Goal: Task Accomplishment & Management: Manage account settings

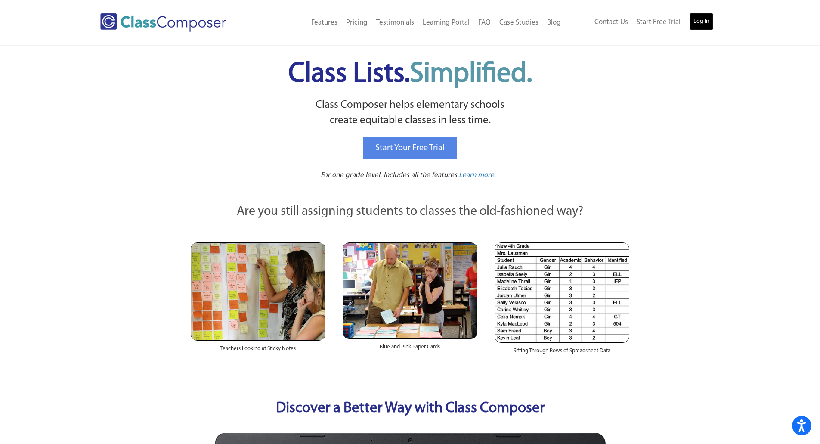
click at [705, 19] on link "Log In" at bounding box center [701, 21] width 25 height 17
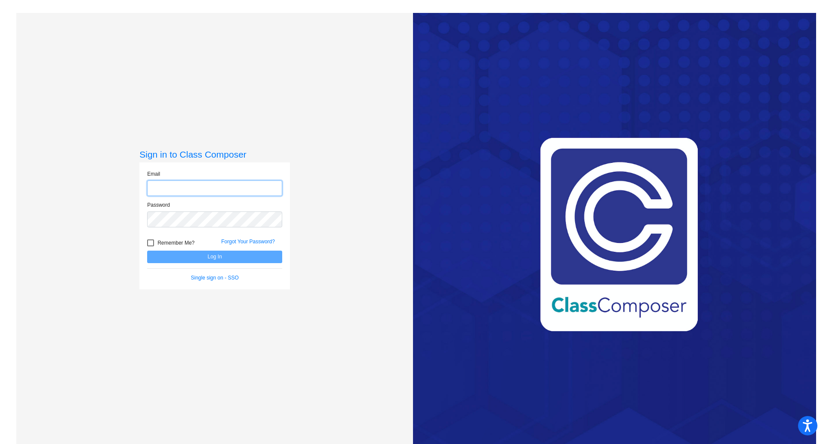
type input "jtufts@gcdsd.org"
click at [241, 259] on button "Log In" at bounding box center [214, 256] width 135 height 12
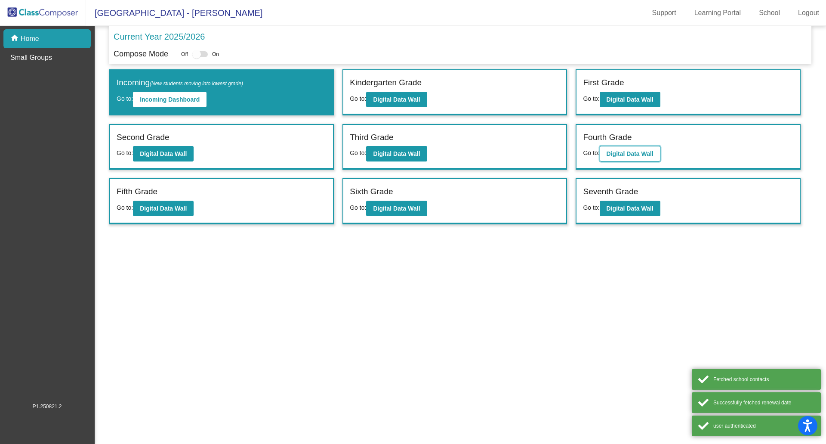
click at [654, 156] on b "Digital Data Wall" at bounding box center [630, 153] width 47 height 7
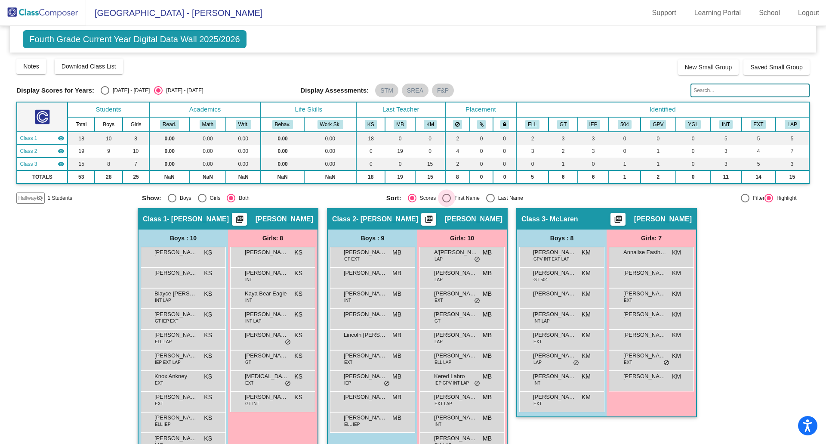
click at [453, 198] on div "First Name" at bounding box center [465, 198] width 29 height 8
click at [447, 202] on input "First Name" at bounding box center [446, 202] width 0 height 0
radio input "true"
click at [425, 199] on div "Scores" at bounding box center [425, 198] width 19 height 8
click at [412, 202] on input "Scores" at bounding box center [412, 202] width 0 height 0
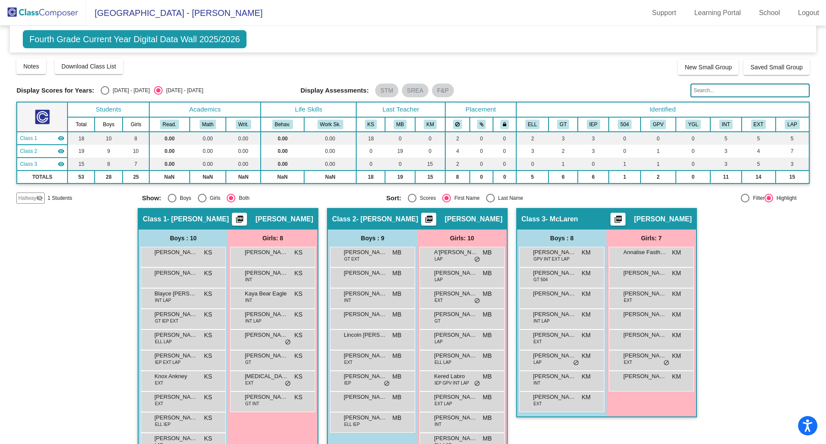
radio input "true"
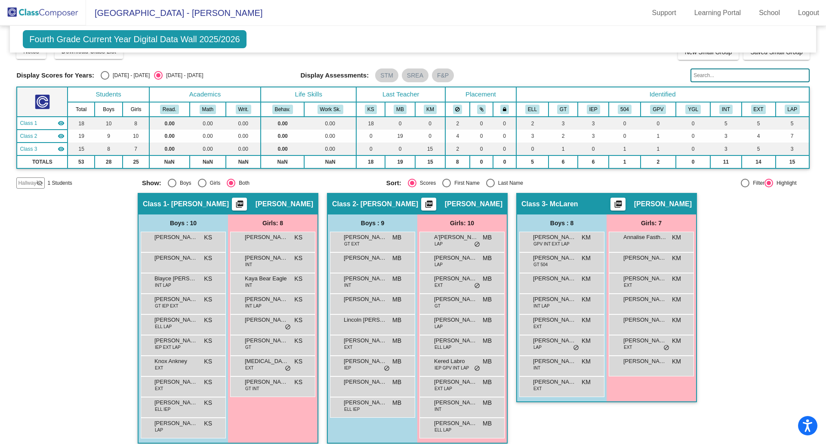
scroll to position [23, 0]
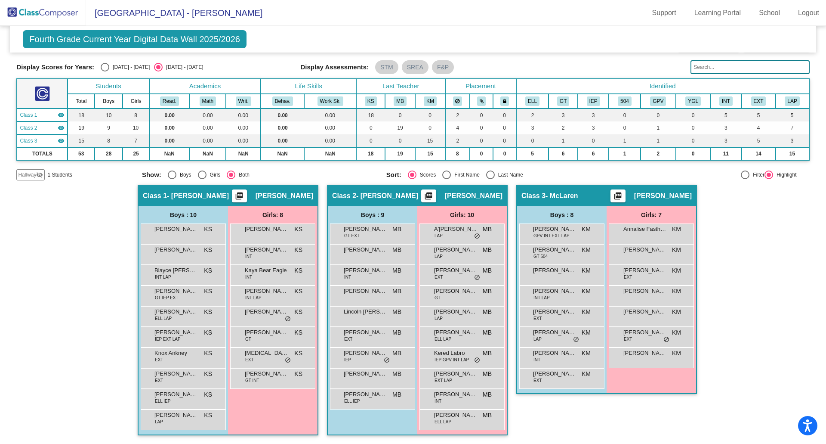
click at [490, 170] on div "Select an option" at bounding box center [490, 174] width 9 height 9
click at [490, 179] on input "Last Name" at bounding box center [490, 179] width 0 height 0
radio input "true"
click at [412, 173] on div "Select an option" at bounding box center [412, 174] width 9 height 9
click at [412, 179] on input "Scores" at bounding box center [412, 179] width 0 height 0
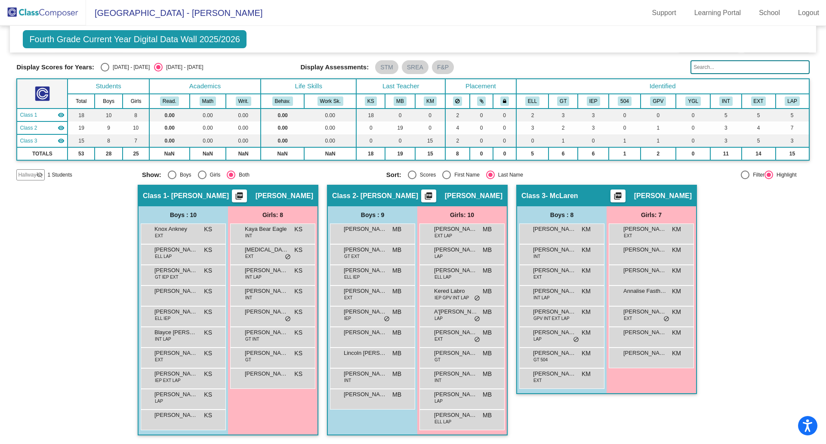
radio input "true"
click at [460, 176] on div "First Name" at bounding box center [465, 175] width 29 height 8
click at [447, 179] on input "First Name" at bounding box center [446, 179] width 0 height 0
radio input "true"
click at [420, 173] on div "Scores" at bounding box center [425, 175] width 19 height 8
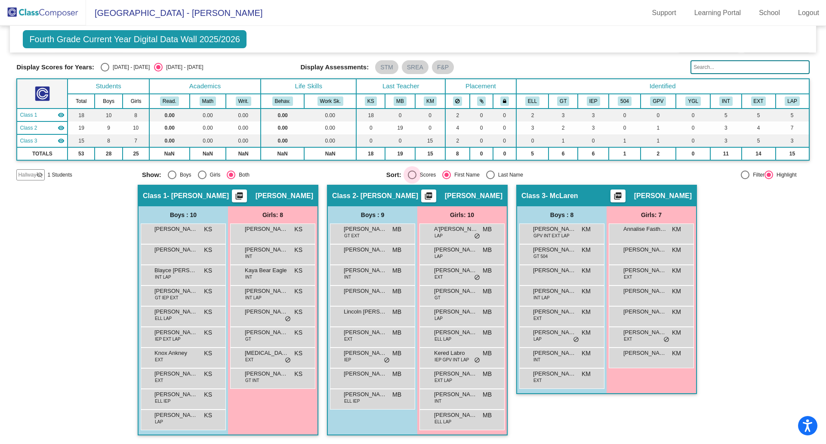
click at [412, 179] on input "Scores" at bounding box center [412, 179] width 0 height 0
radio input "true"
click at [131, 65] on div "2024 - 2025" at bounding box center [129, 67] width 40 height 8
click at [105, 71] on input "2024 - 2025" at bounding box center [105, 71] width 0 height 0
radio input "true"
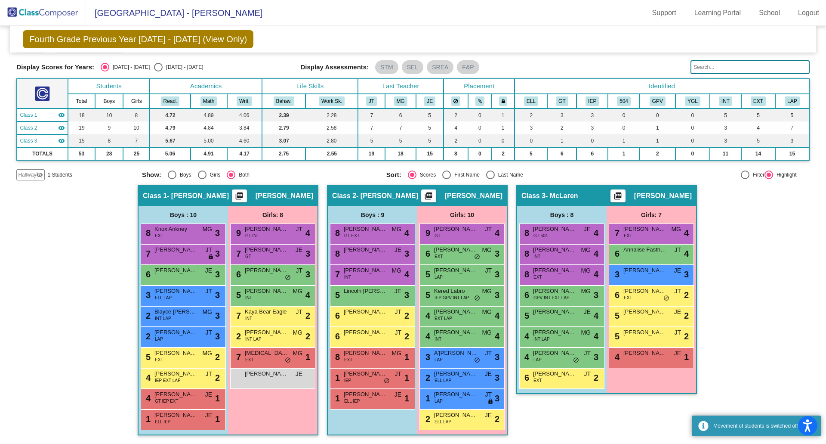
scroll to position [22, 0]
click at [163, 70] on div "2025 - 2026" at bounding box center [183, 67] width 40 height 8
click at [158, 71] on input "2025 - 2026" at bounding box center [158, 71] width 0 height 0
radio input "true"
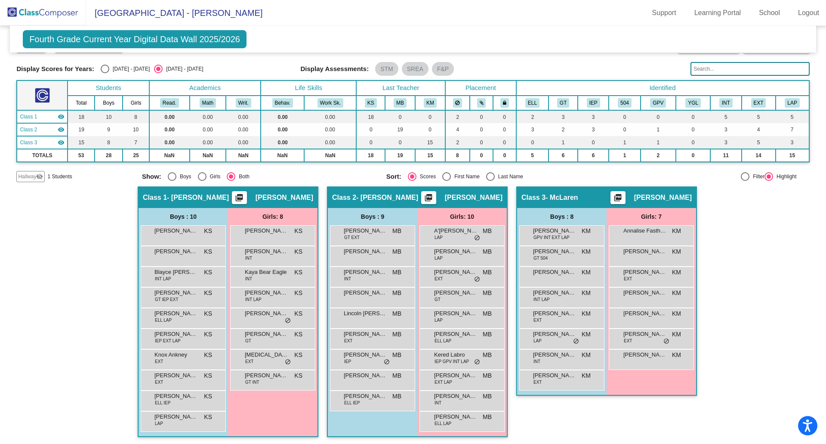
click at [138, 70] on div "2024 - 2025" at bounding box center [129, 69] width 40 height 8
click at [105, 73] on input "2024 - 2025" at bounding box center [105, 73] width 0 height 0
radio input "true"
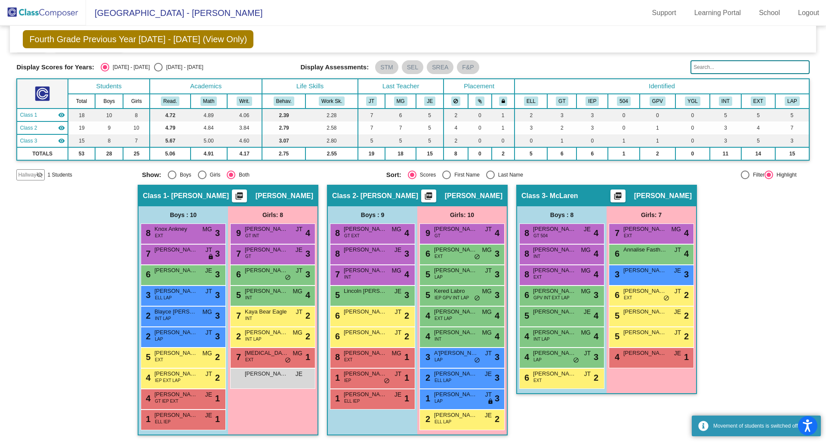
click at [154, 70] on div "Select an option" at bounding box center [158, 67] width 9 height 9
click at [158, 71] on input "2025 - 2026" at bounding box center [158, 71] width 0 height 0
radio input "true"
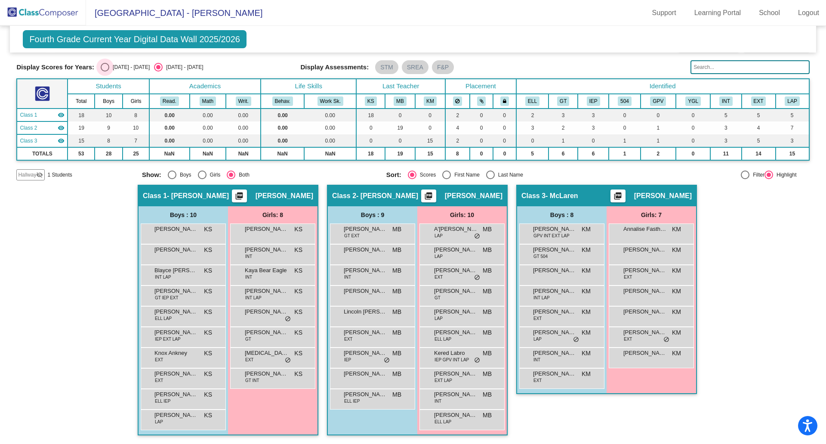
click at [140, 68] on div "2024 - 2025" at bounding box center [129, 67] width 40 height 8
click at [105, 71] on input "2024 - 2025" at bounding box center [105, 71] width 0 height 0
radio input "true"
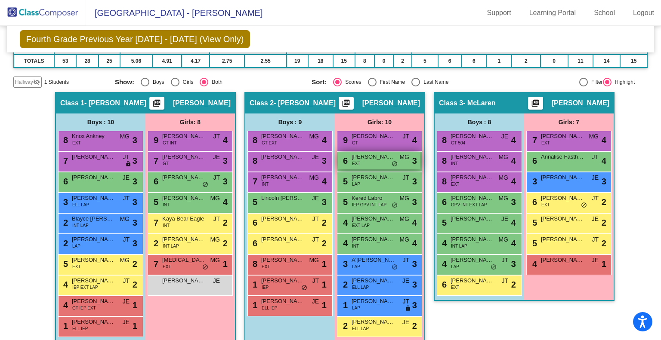
scroll to position [123, 0]
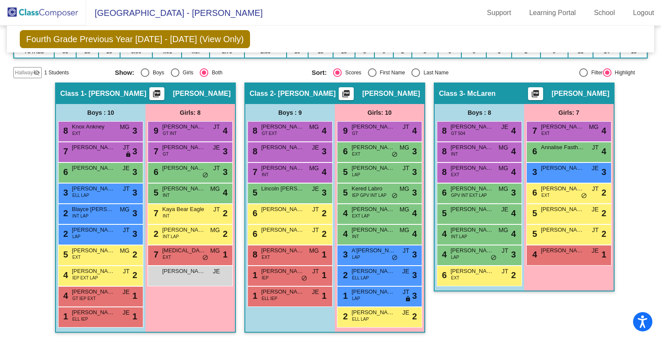
drag, startPoint x: 636, startPoint y: 139, endPoint x: 631, endPoint y: 140, distance: 5.2
click at [636, 139] on div "Hallway - Hallway Class picture_as_pdf Add Student First Name Last Name Student…" at bounding box center [330, 212] width 635 height 259
click at [383, 314] on span "Illithiah Whalawitsa" at bounding box center [373, 313] width 43 height 9
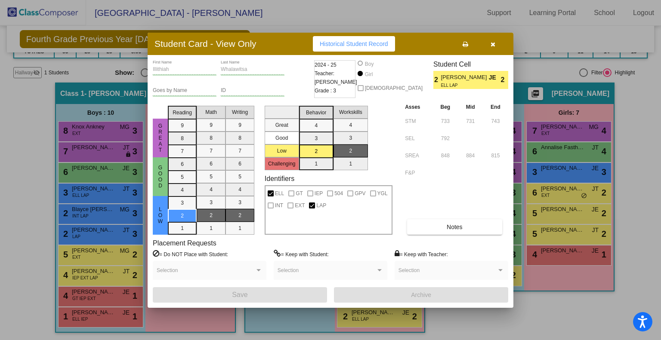
click at [491, 43] on button "button" at bounding box center [493, 43] width 28 height 15
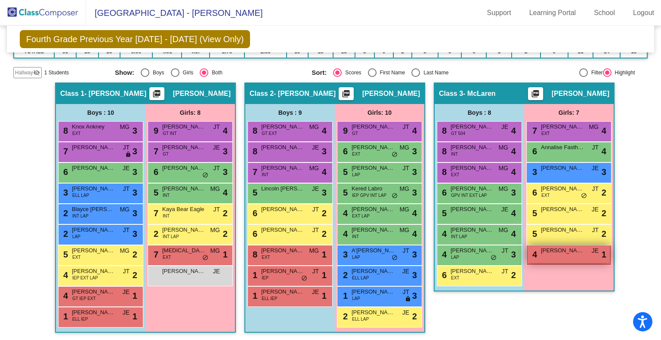
click at [574, 254] on div "4 Salem Dahlenburg JE lock do_not_disturb_alt 1" at bounding box center [569, 255] width 82 height 18
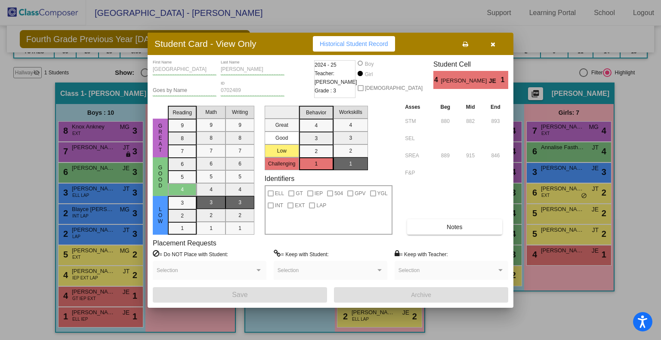
click at [485, 48] on button "button" at bounding box center [493, 43] width 28 height 15
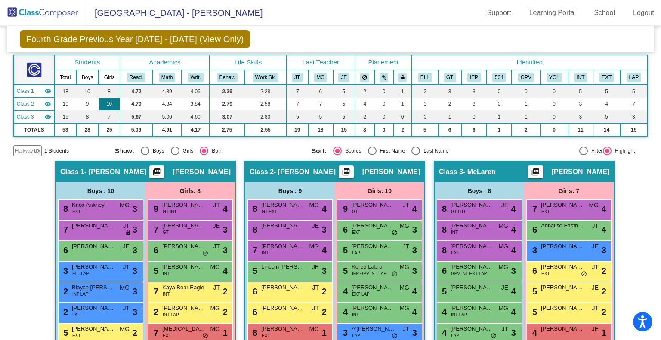
scroll to position [0, 0]
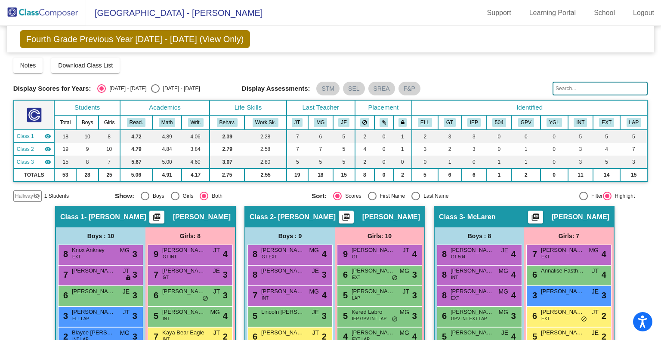
click at [160, 89] on div "2025 - 2026" at bounding box center [180, 89] width 40 height 8
click at [155, 93] on input "2025 - 2026" at bounding box center [155, 93] width 0 height 0
radio input "true"
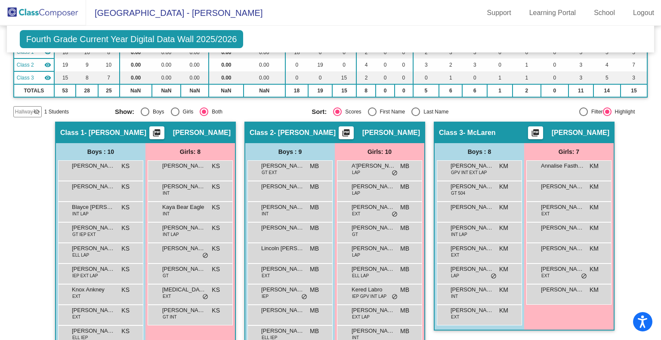
scroll to position [125, 0]
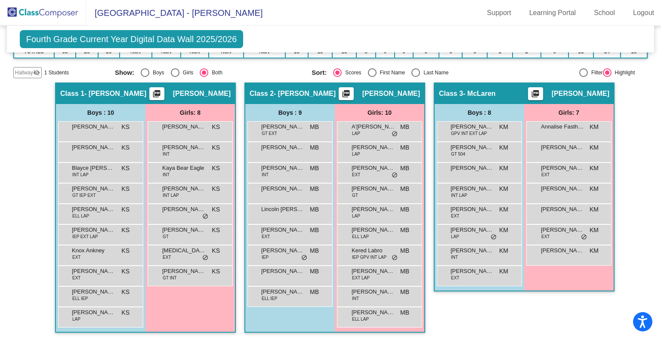
click at [36, 73] on mat-icon "visibility_off" at bounding box center [36, 72] width 7 height 7
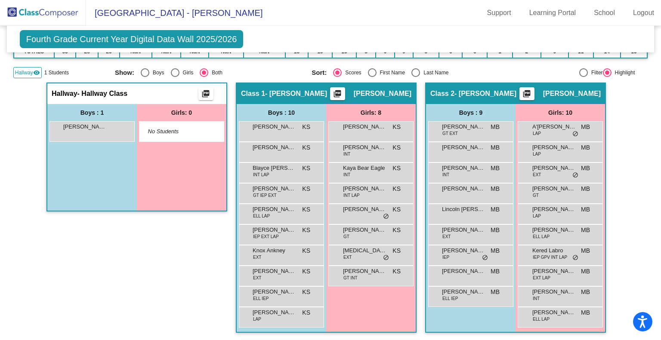
click at [36, 73] on mat-icon "visibility" at bounding box center [36, 72] width 7 height 7
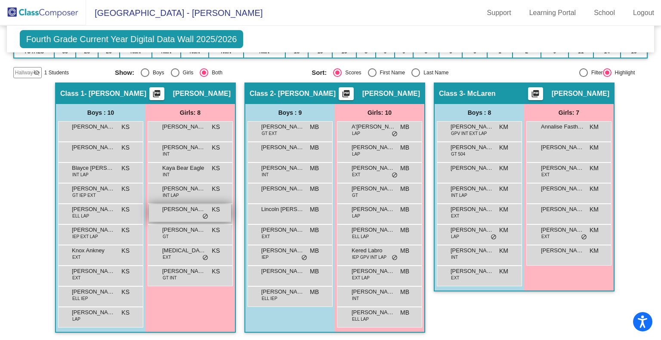
click at [205, 215] on span "do_not_disturb_alt" at bounding box center [205, 216] width 6 height 7
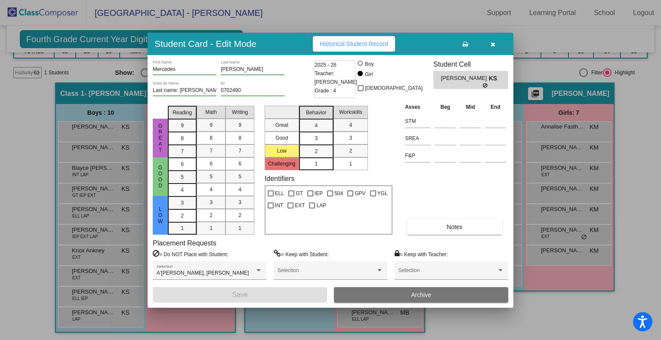
click at [491, 47] on icon "button" at bounding box center [493, 44] width 5 height 6
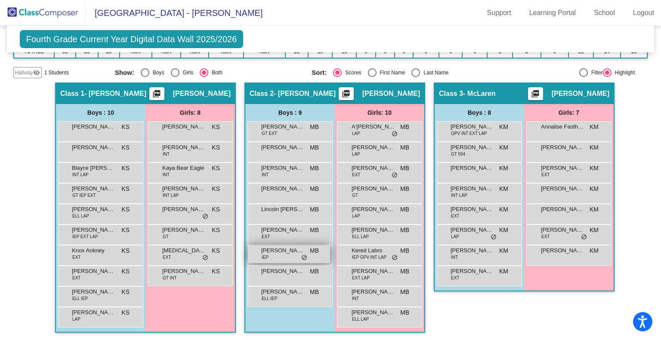
click at [301, 257] on span "do_not_disturb_alt" at bounding box center [304, 258] width 6 height 7
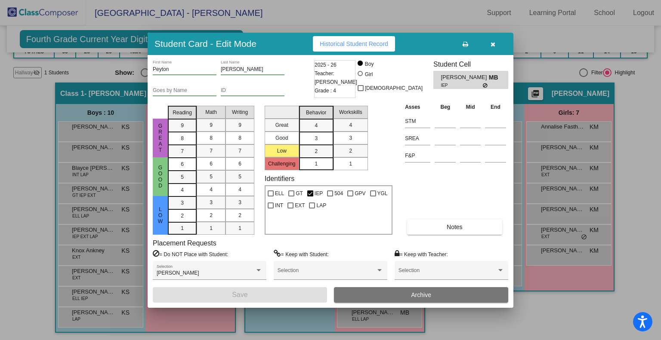
click at [493, 45] on icon "button" at bounding box center [493, 44] width 5 height 6
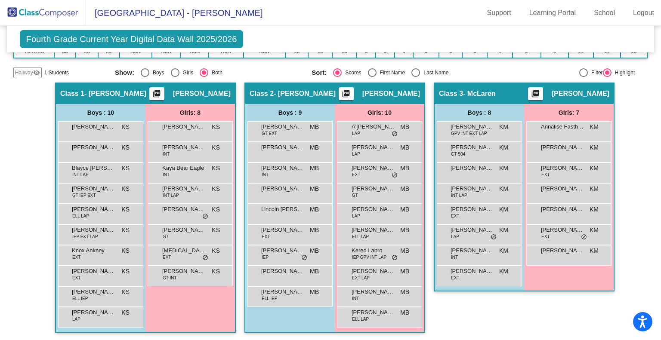
click at [392, 139] on div "A'aleah Lancaster LAP MB lock do_not_disturb_alt" at bounding box center [379, 131] width 85 height 21
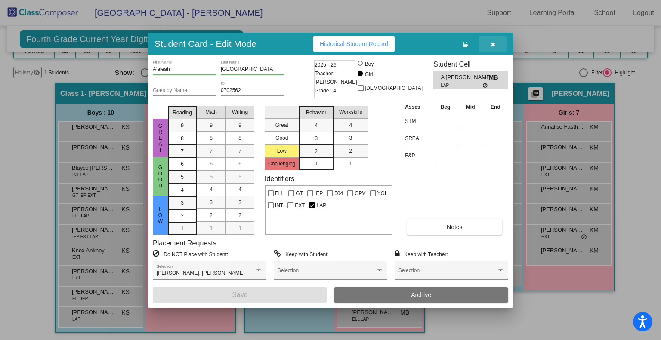
click at [489, 48] on button "button" at bounding box center [493, 43] width 28 height 15
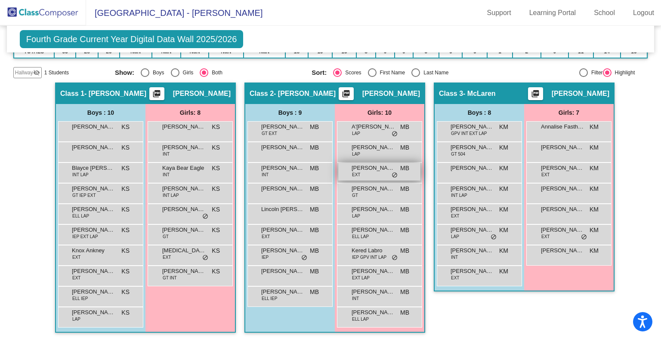
click at [392, 172] on span "do_not_disturb_alt" at bounding box center [395, 175] width 6 height 7
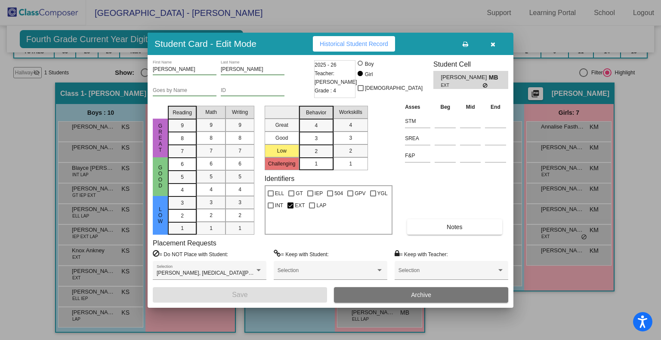
click at [489, 45] on button "button" at bounding box center [493, 43] width 28 height 15
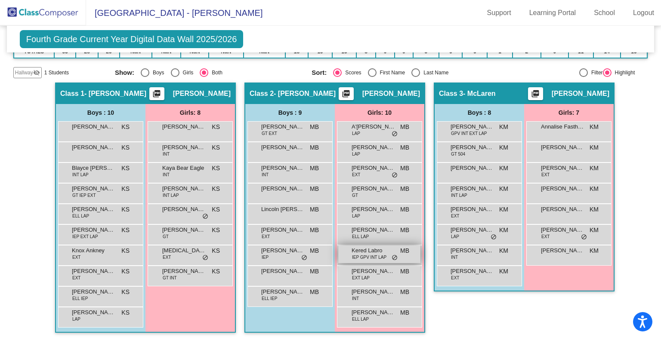
click at [392, 259] on span "do_not_disturb_alt" at bounding box center [395, 258] width 6 height 7
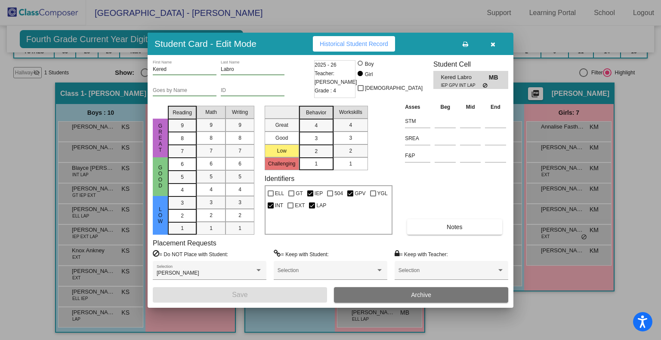
click at [494, 43] on icon "button" at bounding box center [493, 44] width 5 height 6
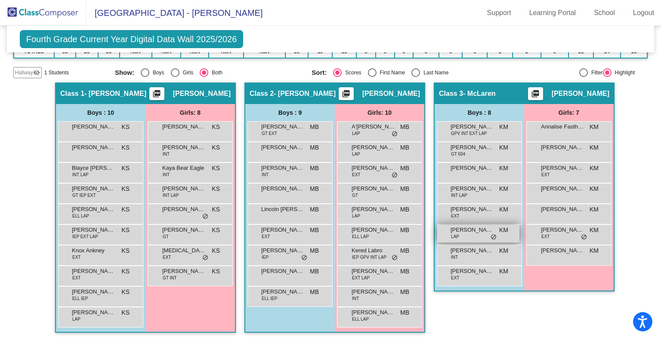
click at [492, 237] on span "do_not_disturb_alt" at bounding box center [494, 237] width 6 height 7
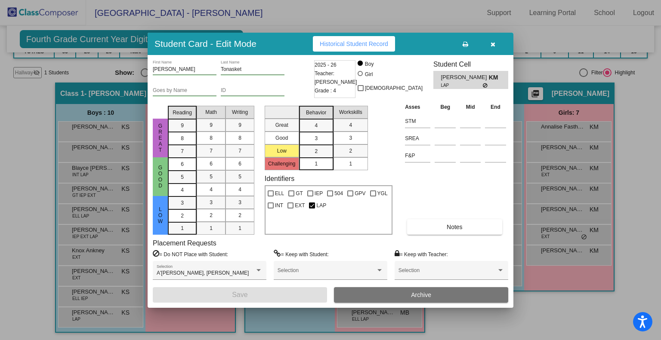
click at [496, 45] on button "button" at bounding box center [493, 43] width 28 height 15
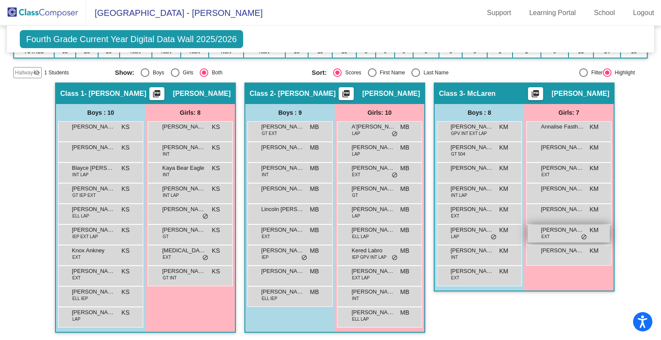
click at [581, 237] on span "do_not_disturb_alt" at bounding box center [584, 237] width 6 height 7
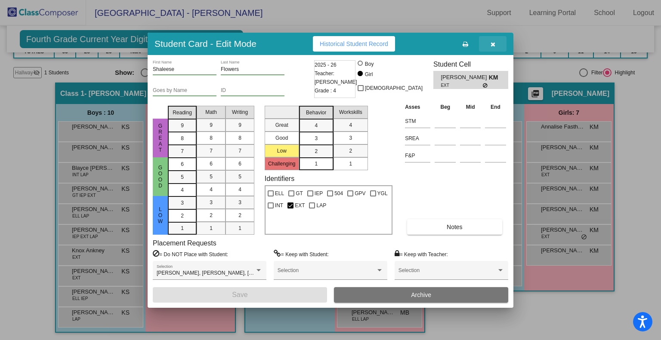
click at [494, 48] on button "button" at bounding box center [493, 43] width 28 height 15
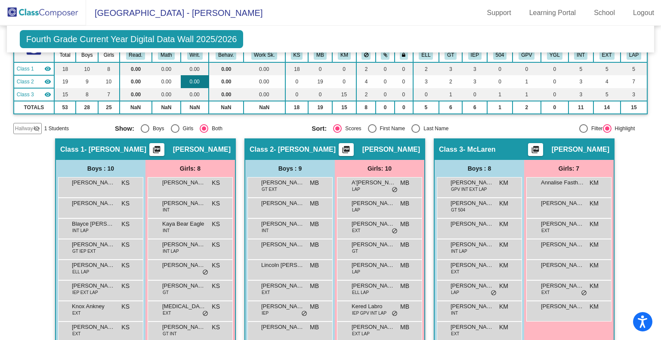
scroll to position [0, 0]
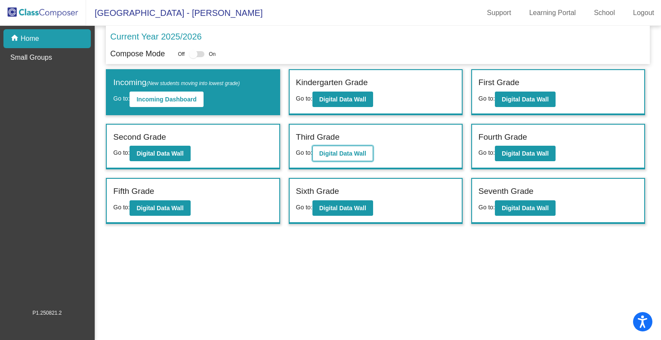
click at [348, 154] on b "Digital Data Wall" at bounding box center [342, 153] width 47 height 7
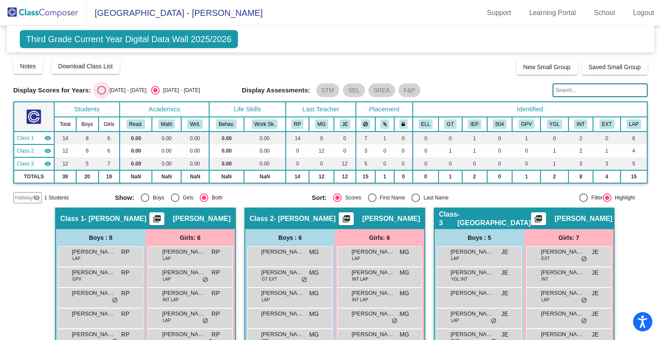
click at [99, 88] on div "Select an option" at bounding box center [101, 90] width 9 height 9
click at [101, 95] on input "2024 - 2025" at bounding box center [101, 95] width 0 height 0
radio input "true"
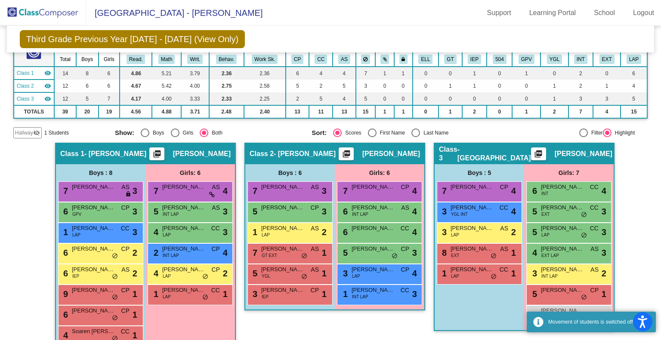
scroll to position [82, 0]
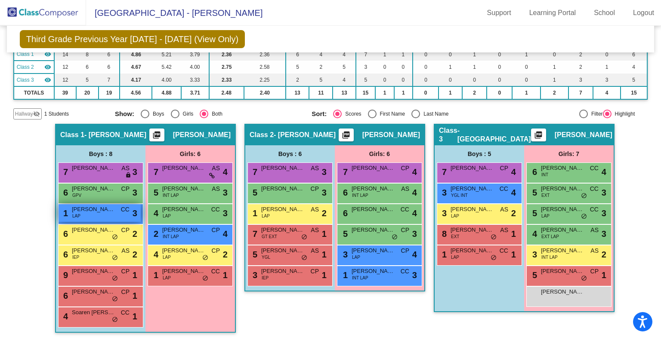
click at [112, 213] on div "1 Aurelio Tapia Perez LAP CC lock do_not_disturb_alt 3" at bounding box center [100, 213] width 82 height 18
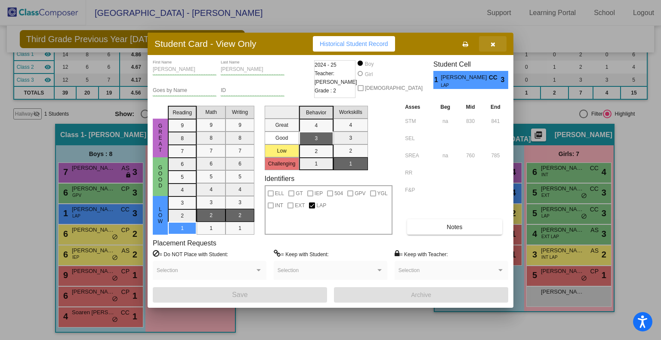
click at [489, 44] on button "button" at bounding box center [493, 43] width 28 height 15
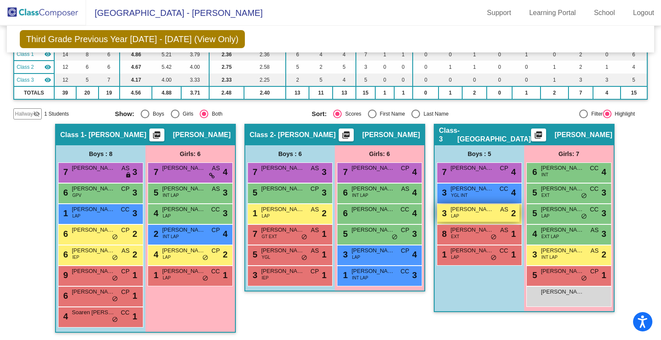
click at [491, 212] on span "Bensyn Covington" at bounding box center [471, 209] width 43 height 9
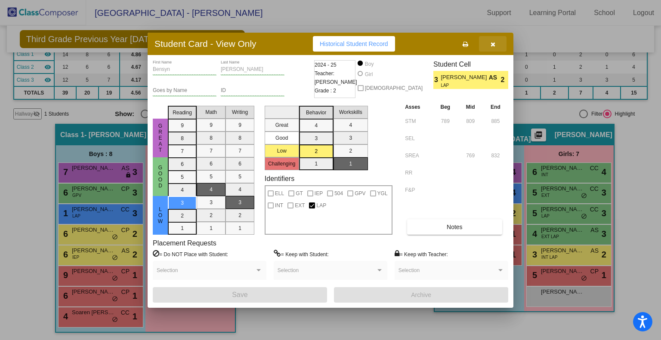
click at [495, 43] on button "button" at bounding box center [493, 43] width 28 height 15
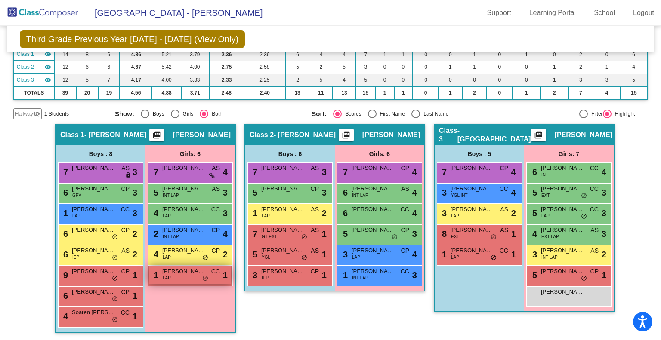
click at [191, 275] on div "1 Payton Pera-Stanczak LAP CC lock do_not_disturb_alt 1" at bounding box center [190, 275] width 82 height 18
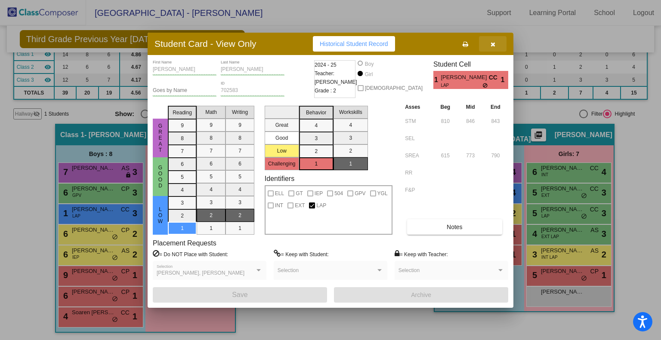
click at [494, 43] on icon "button" at bounding box center [493, 44] width 5 height 6
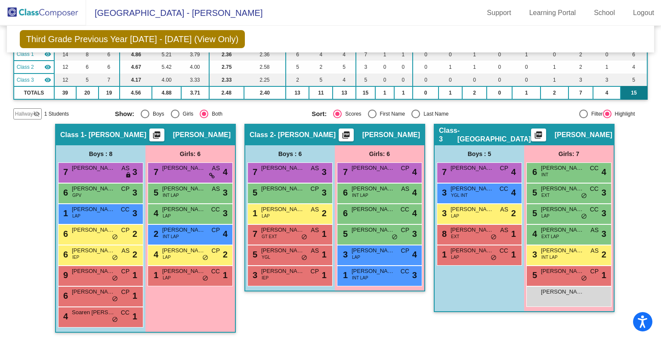
click at [623, 88] on td "15" at bounding box center [633, 92] width 27 height 13
click at [385, 185] on span "Mela Flores-Thomas" at bounding box center [373, 189] width 43 height 9
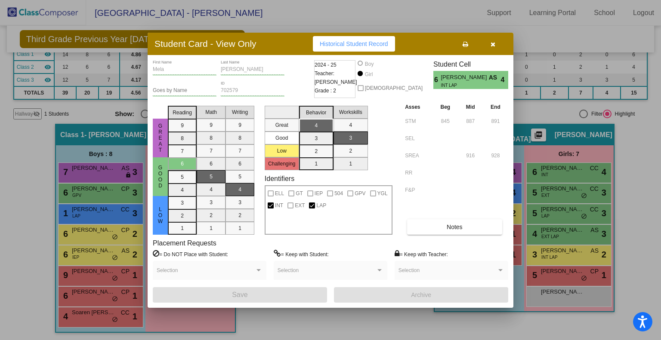
click at [492, 43] on icon "button" at bounding box center [493, 44] width 5 height 6
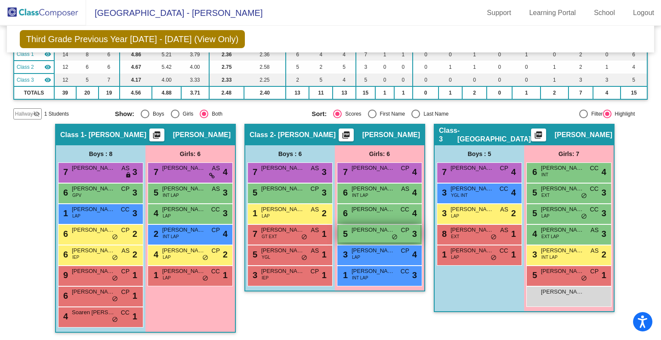
click at [370, 229] on span "Mirella Carlson-McLaughlin" at bounding box center [373, 230] width 43 height 9
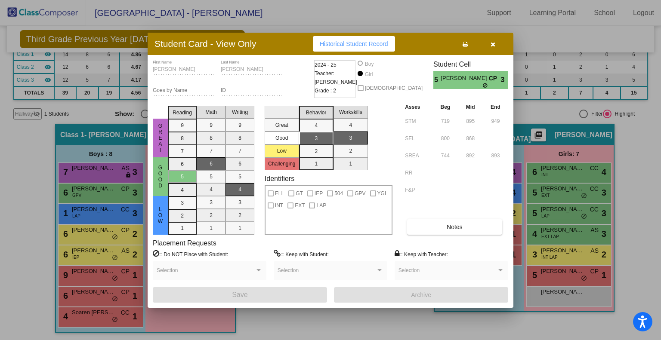
click at [495, 39] on button "button" at bounding box center [493, 43] width 28 height 15
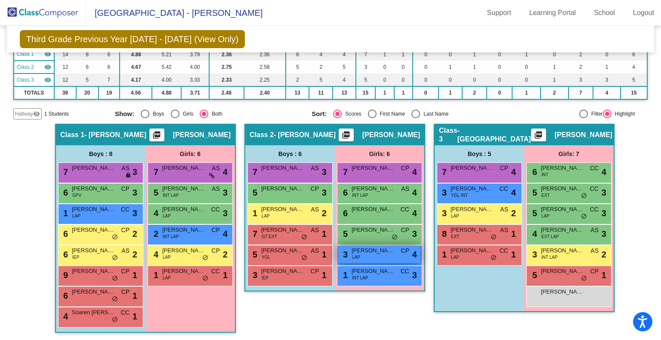
click at [395, 259] on div "3 Alena Beegle-Marconi LAP CP lock do_not_disturb_alt 4" at bounding box center [379, 255] width 82 height 18
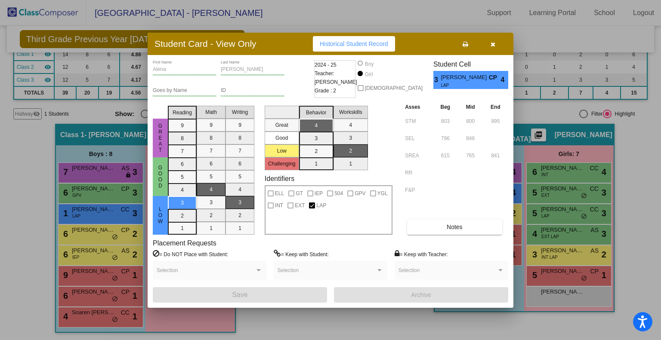
click at [603, 213] on div at bounding box center [330, 170] width 661 height 340
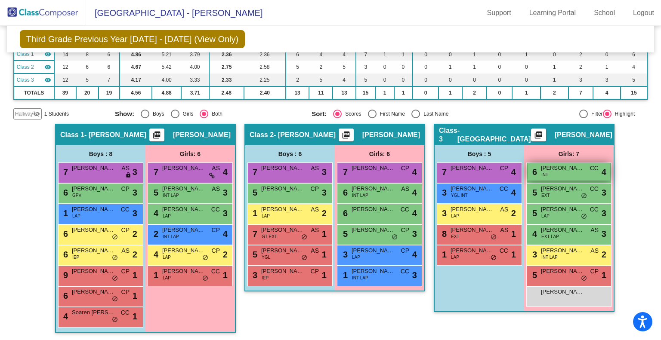
click at [552, 169] on span "Emmie Lu Adolph" at bounding box center [562, 168] width 43 height 9
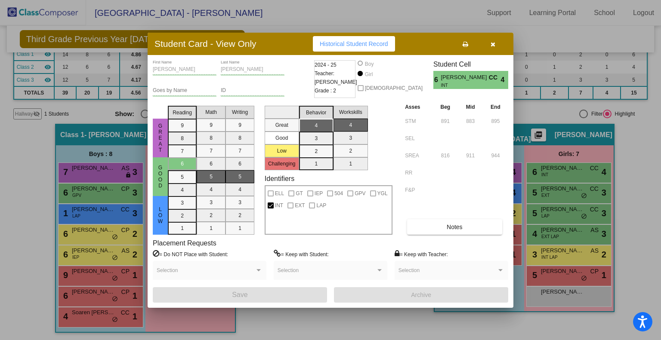
click at [491, 46] on icon "button" at bounding box center [493, 44] width 5 height 6
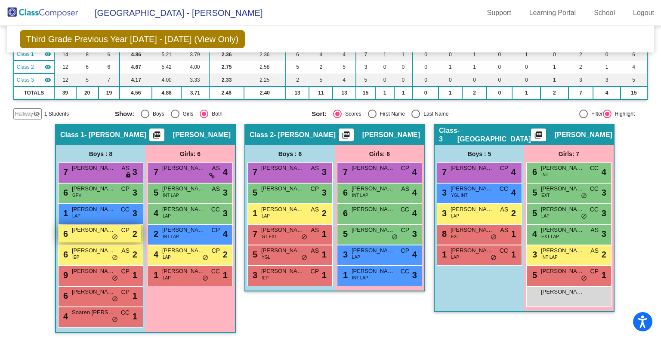
click at [114, 238] on span "do_not_disturb_alt" at bounding box center [115, 237] width 6 height 7
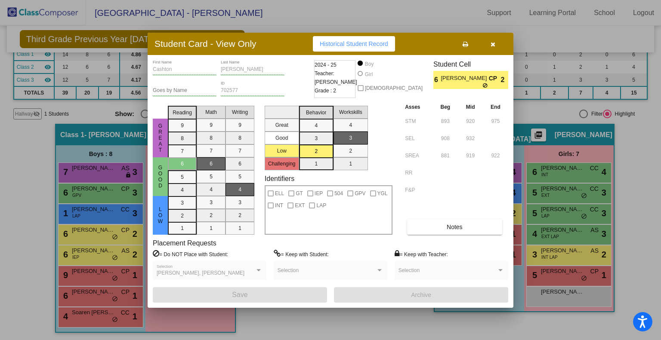
drag, startPoint x: 494, startPoint y: 49, endPoint x: 466, endPoint y: 68, distance: 33.4
click at [494, 49] on button "button" at bounding box center [493, 43] width 28 height 15
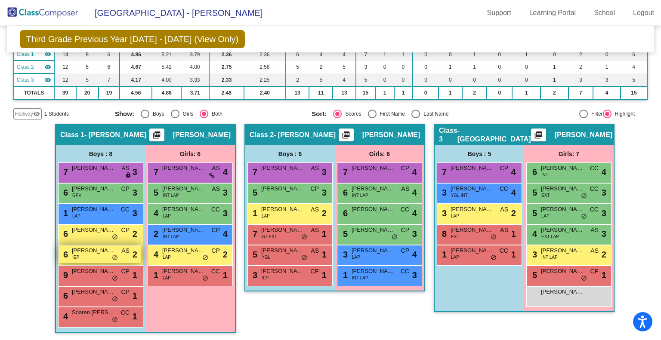
click at [112, 259] on span "do_not_disturb_alt" at bounding box center [115, 258] width 6 height 7
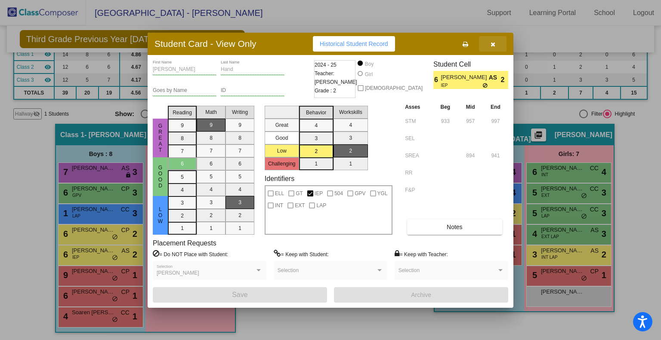
click at [491, 46] on icon "button" at bounding box center [493, 44] width 5 height 6
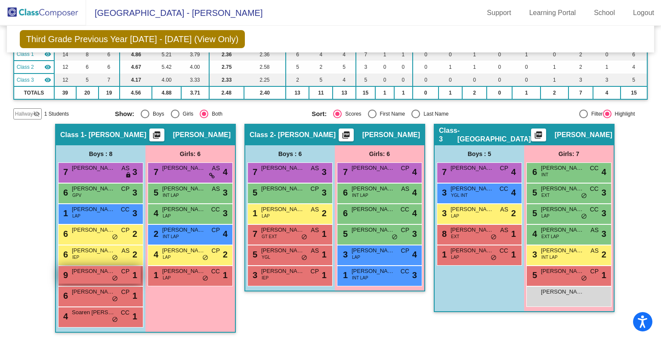
click at [112, 278] on span "do_not_disturb_alt" at bounding box center [115, 278] width 6 height 7
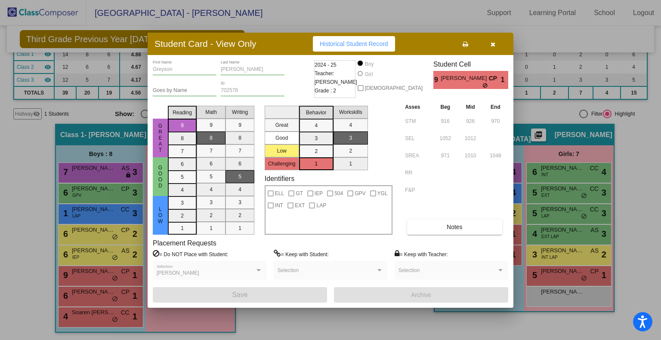
click at [114, 297] on div at bounding box center [330, 170] width 661 height 340
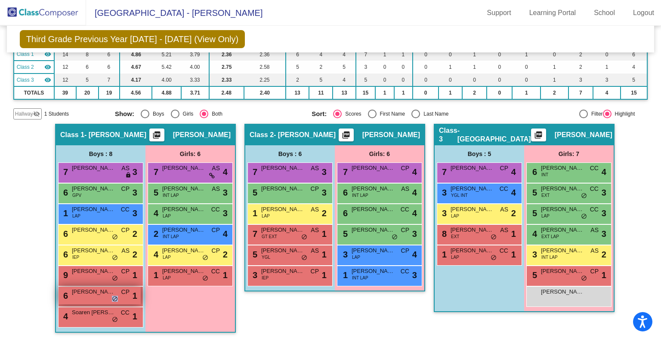
click at [114, 297] on span "do_not_disturb_alt" at bounding box center [115, 299] width 6 height 7
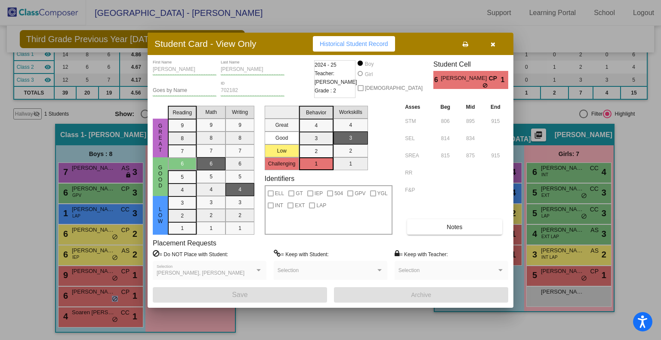
click at [496, 43] on button "button" at bounding box center [493, 43] width 28 height 15
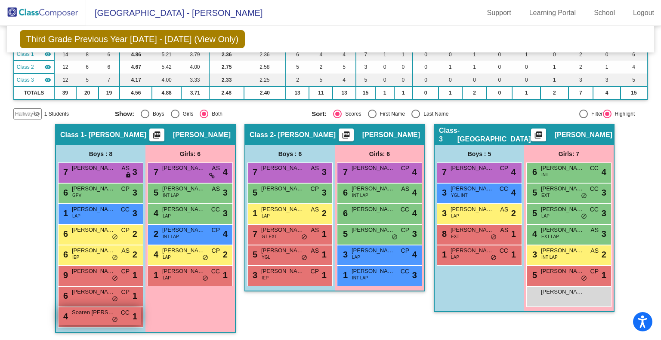
click at [113, 319] on span "do_not_disturb_alt" at bounding box center [115, 320] width 6 height 7
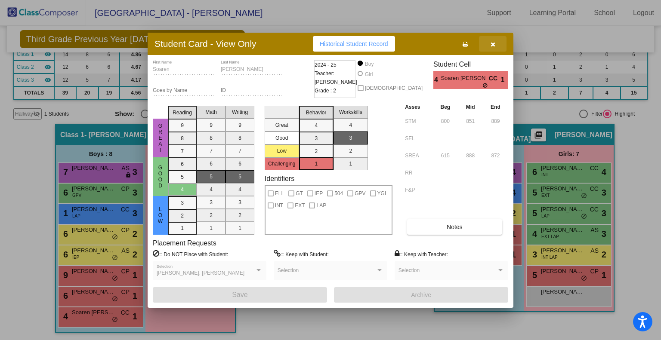
click at [488, 44] on button "button" at bounding box center [493, 43] width 28 height 15
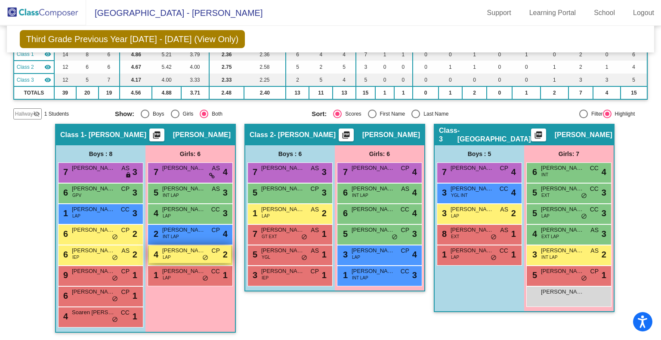
click at [205, 256] on span "do_not_disturb_alt" at bounding box center [205, 258] width 6 height 7
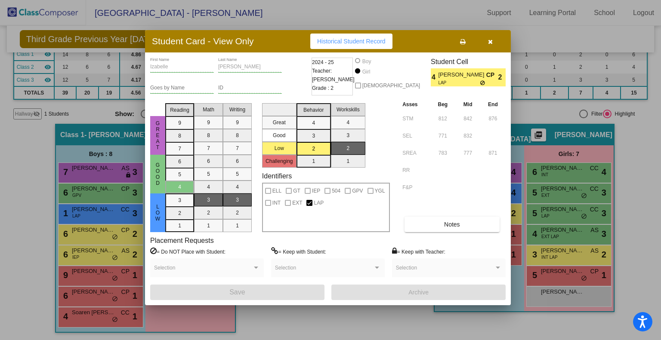
drag, startPoint x: 495, startPoint y: 43, endPoint x: 494, endPoint y: 38, distance: 4.9
click at [493, 39] on icon "button" at bounding box center [490, 42] width 5 height 6
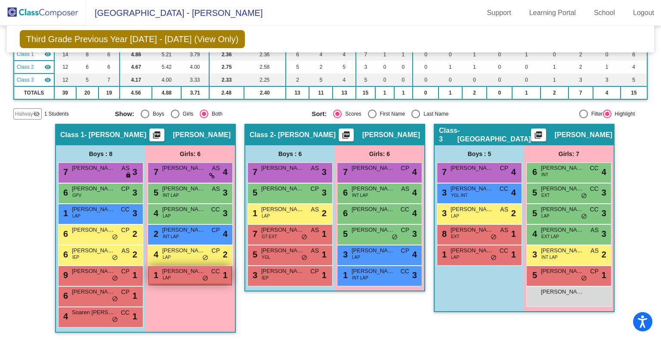
click at [202, 276] on span "do_not_disturb_alt" at bounding box center [205, 278] width 6 height 7
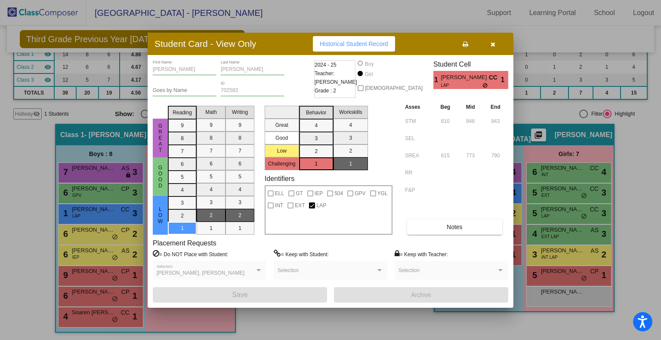
click at [494, 49] on button "button" at bounding box center [493, 43] width 28 height 15
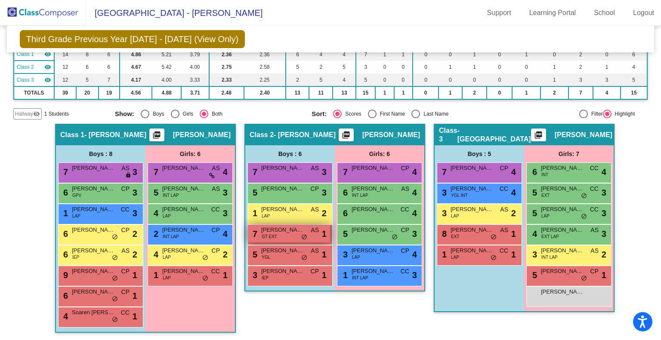
click at [301, 234] on span "do_not_disturb_alt" at bounding box center [304, 237] width 6 height 7
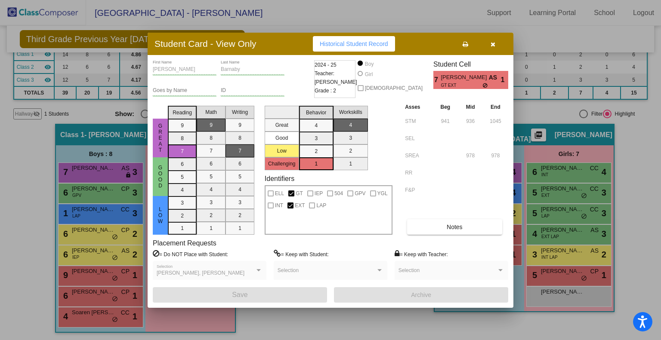
click at [491, 44] on icon "button" at bounding box center [493, 44] width 5 height 6
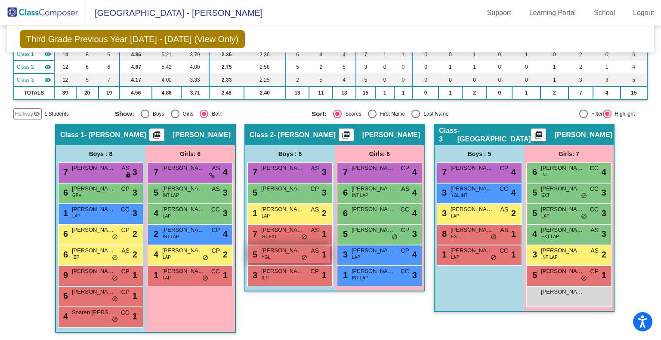
click at [303, 255] on span "do_not_disturb_alt" at bounding box center [304, 258] width 6 height 7
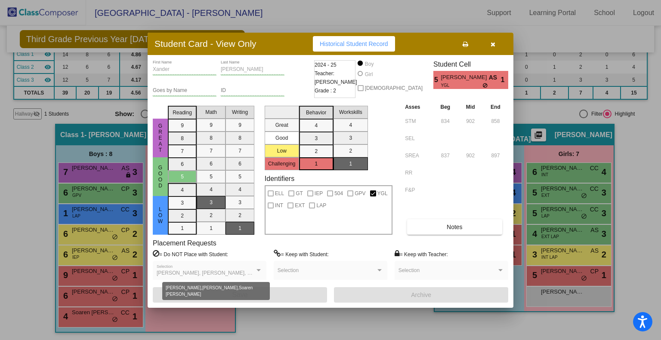
click at [252, 270] on span "Cashton Bjorson, Silas Schoning, Soaren Craig" at bounding box center [232, 273] width 151 height 6
click at [493, 47] on icon "button" at bounding box center [493, 44] width 5 height 6
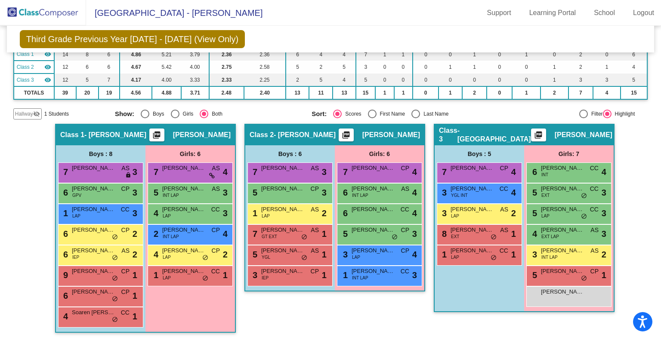
drag, startPoint x: 305, startPoint y: 278, endPoint x: 324, endPoint y: 291, distance: 23.5
click at [324, 291] on app-classroom "Class 2 - Gerard picture_as_pdf Megan Gerard Add Student First Name Last Name S…" at bounding box center [334, 212] width 181 height 176
click at [356, 318] on div "Class 2 - Gerard picture_as_pdf Megan Gerard Add Student First Name Last Name S…" at bounding box center [334, 233] width 181 height 218
click at [389, 231] on span "Mirella Carlson-McLaughlin" at bounding box center [373, 230] width 43 height 9
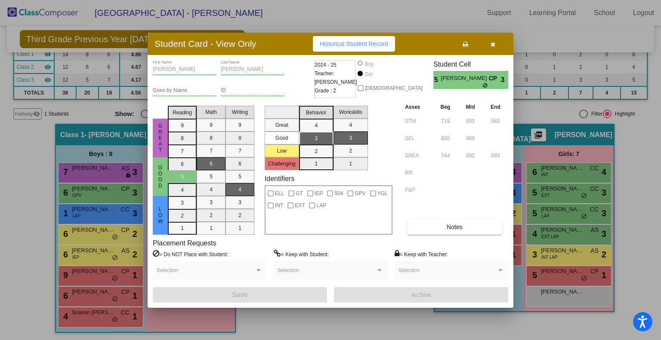
click at [234, 277] on div "Selection" at bounding box center [210, 272] width 106 height 15
click at [256, 328] on div at bounding box center [330, 170] width 661 height 340
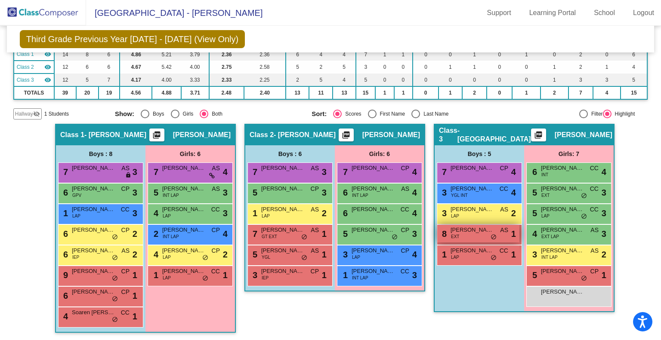
click at [487, 234] on div "8 Traitan Gallaher EXT AS lock do_not_disturb_alt 1" at bounding box center [478, 234] width 82 height 18
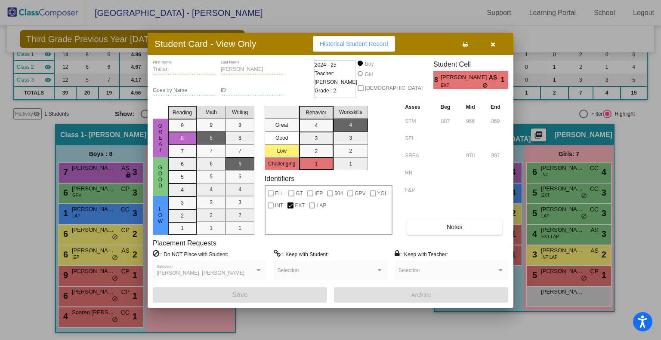
click at [632, 226] on div at bounding box center [330, 170] width 661 height 340
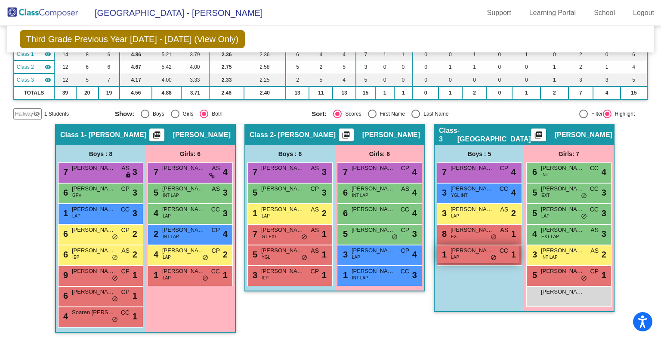
click at [492, 255] on span "do_not_disturb_alt" at bounding box center [494, 258] width 6 height 7
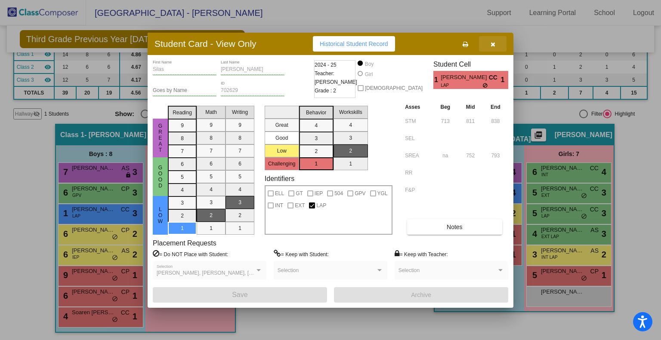
click at [491, 44] on icon "button" at bounding box center [493, 44] width 5 height 6
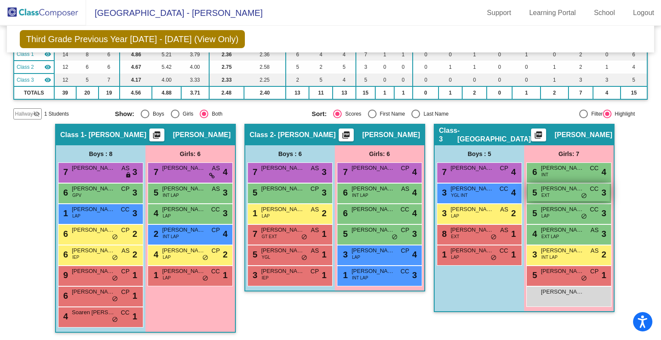
click at [581, 195] on span "do_not_disturb_alt" at bounding box center [584, 196] width 6 height 7
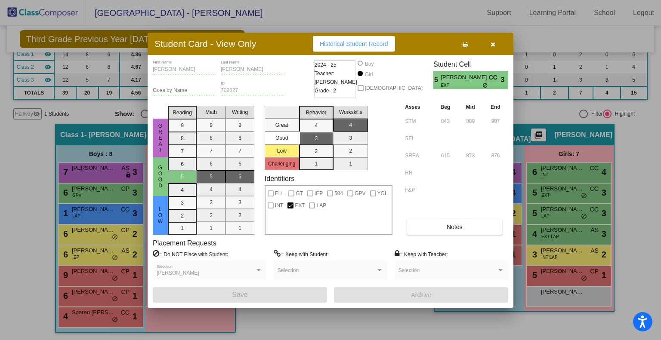
click at [491, 38] on button "button" at bounding box center [493, 43] width 28 height 15
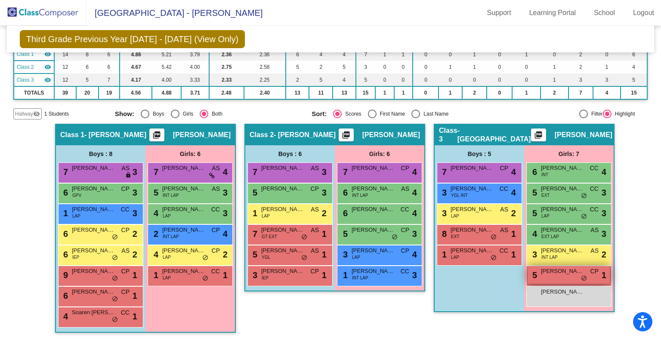
click at [581, 278] on span "do_not_disturb_alt" at bounding box center [584, 278] width 6 height 7
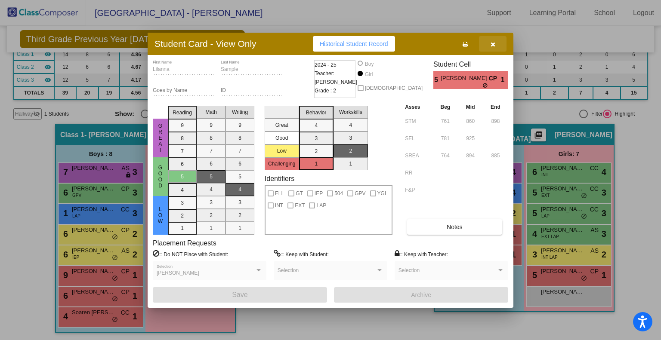
click at [490, 44] on button "button" at bounding box center [493, 43] width 28 height 15
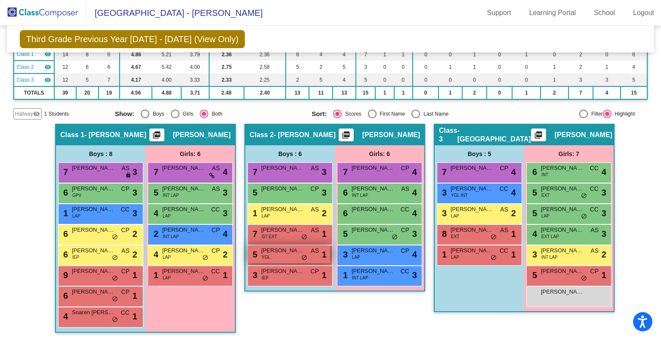
click at [301, 255] on span "do_not_disturb_alt" at bounding box center [304, 258] width 6 height 7
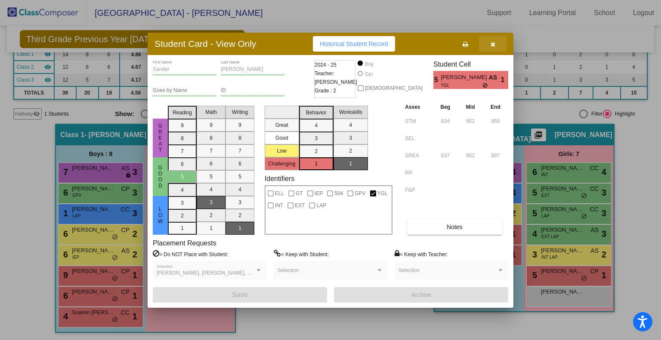
click at [493, 44] on icon "button" at bounding box center [493, 44] width 5 height 6
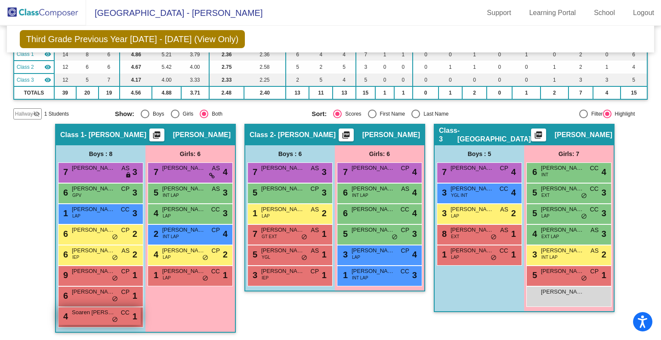
click at [112, 318] on span "do_not_disturb_alt" at bounding box center [115, 320] width 6 height 7
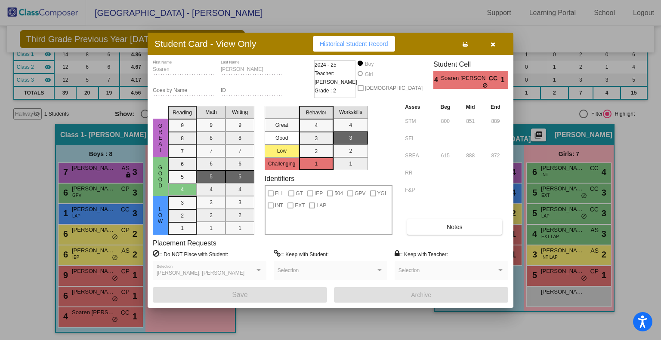
click at [497, 43] on button "button" at bounding box center [493, 43] width 28 height 15
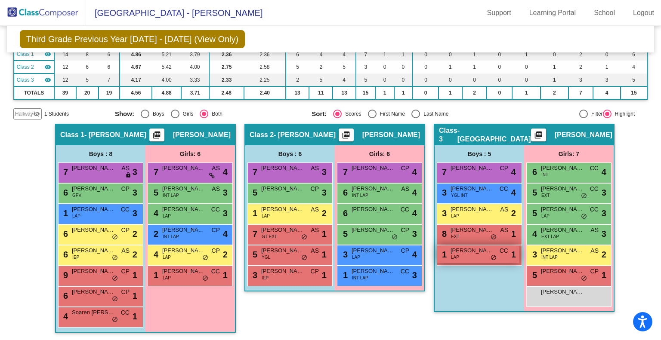
click at [465, 249] on span "Silas Schoning" at bounding box center [471, 251] width 43 height 9
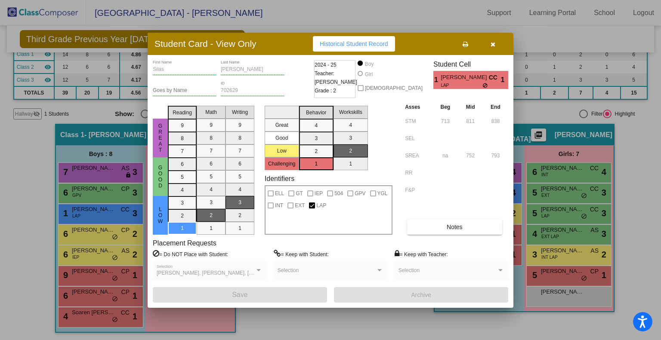
click at [501, 38] on button "button" at bounding box center [493, 43] width 28 height 15
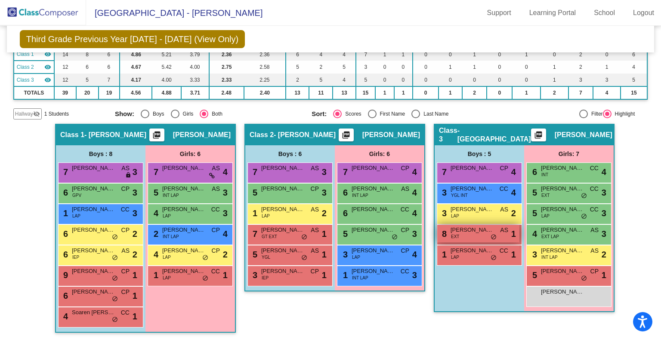
click at [472, 235] on div "8 Traitan Gallaher EXT AS lock do_not_disturb_alt 1" at bounding box center [478, 234] width 82 height 18
